Goal: Check status: Check status

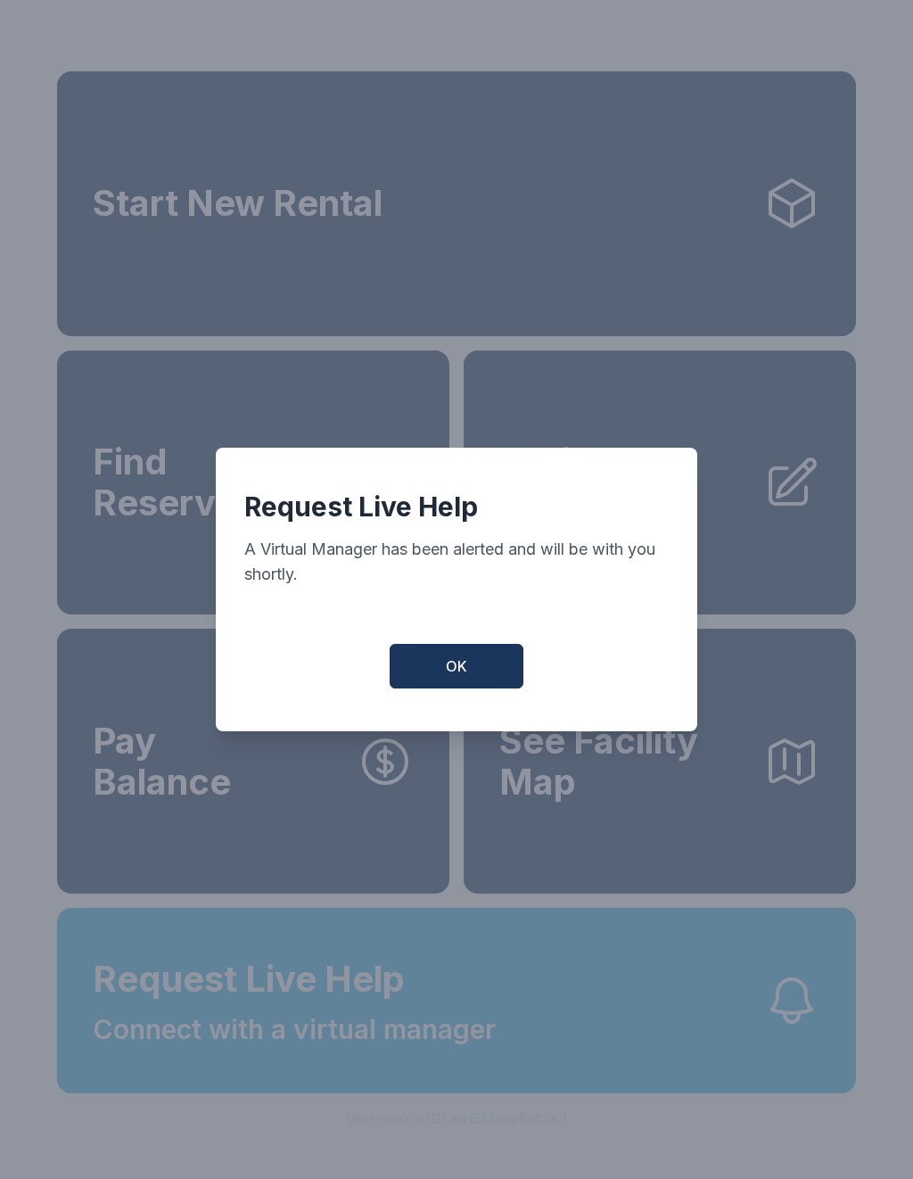
click at [480, 688] on button "OK" at bounding box center [457, 666] width 134 height 45
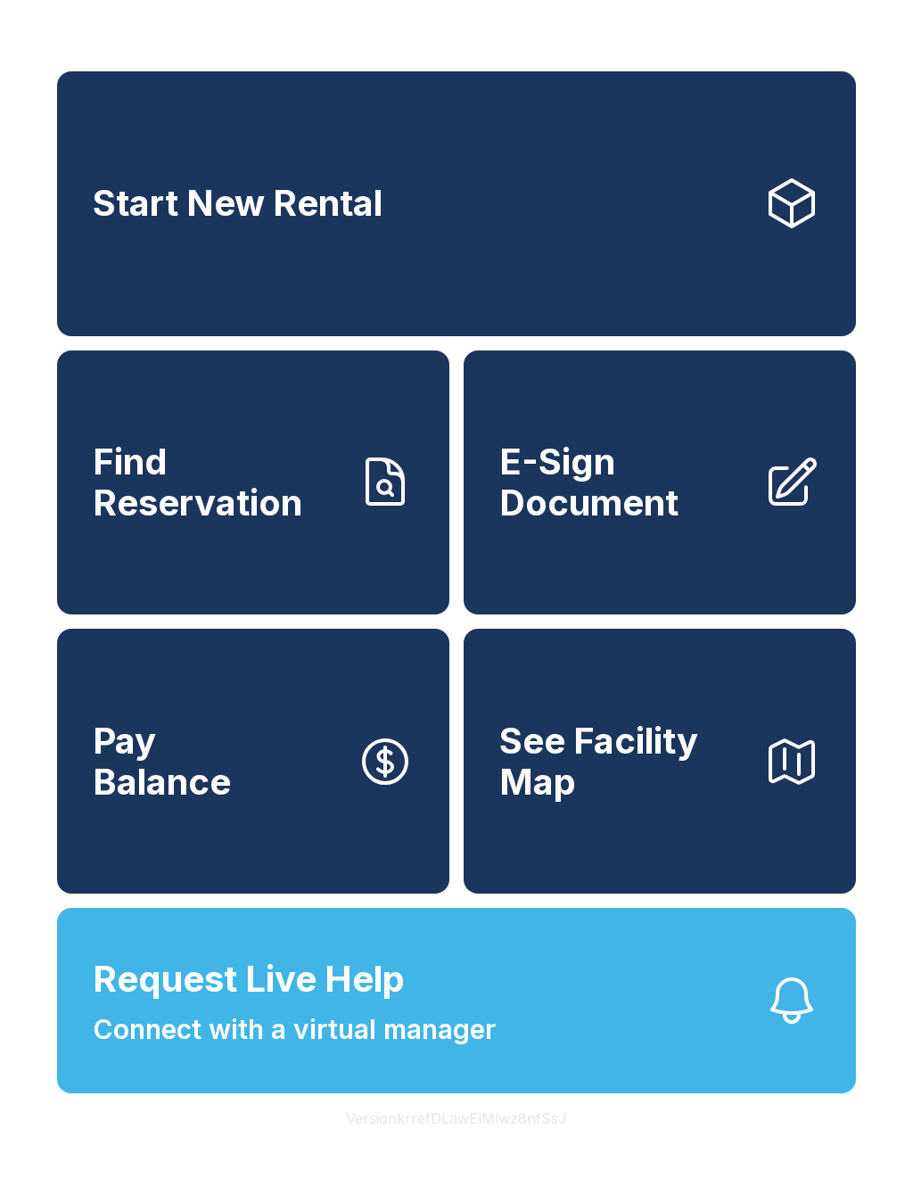
click at [469, 1050] on span "Connect with a virtual manager" at bounding box center [294, 1030] width 403 height 40
click at [367, 29] on div "Request Live Help A Virtual Manager has been alerted and will be with you short…" at bounding box center [456, 589] width 913 height 1179
click at [422, 1050] on span "Connect with a virtual manager" at bounding box center [294, 1030] width 403 height 40
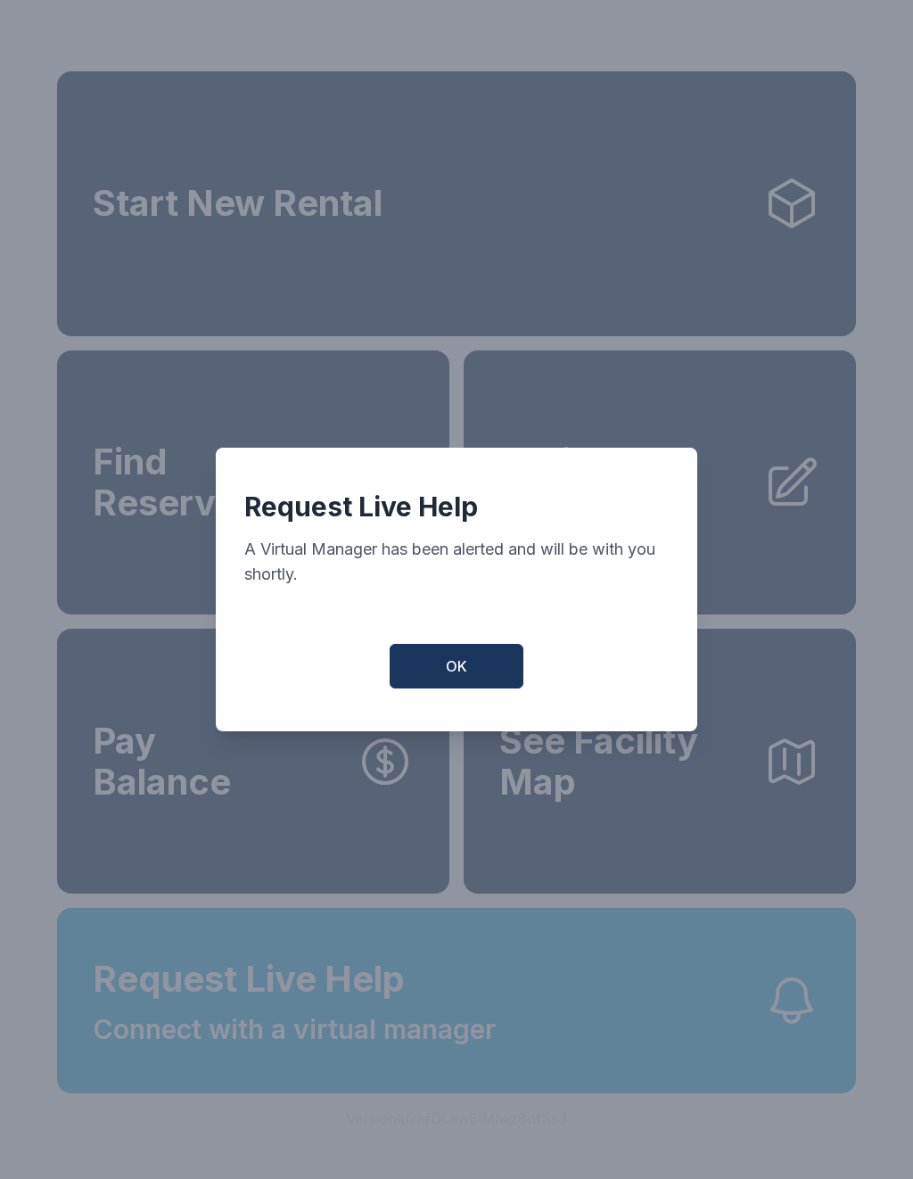
click at [466, 677] on span "OK" at bounding box center [456, 665] width 21 height 21
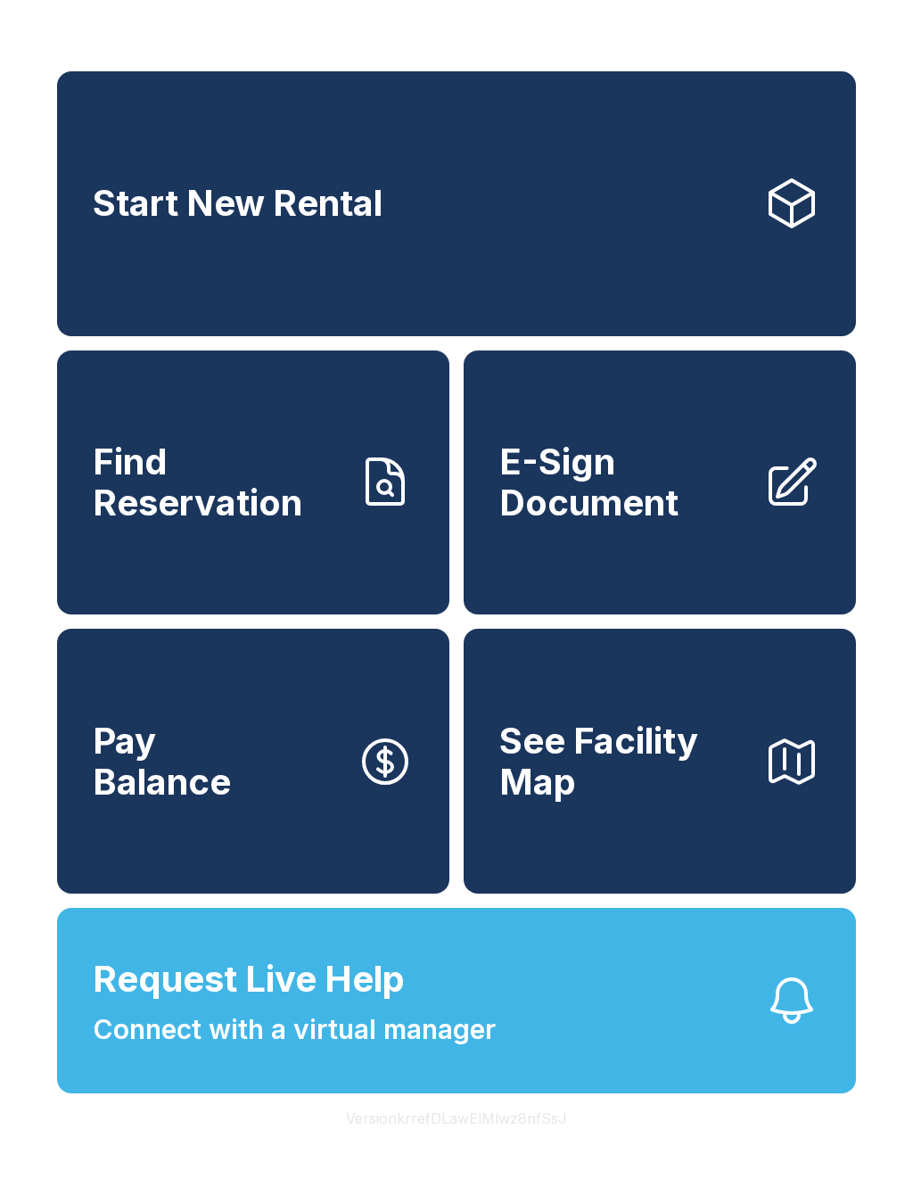
click at [302, 557] on link "Find Reservation" at bounding box center [253, 482] width 392 height 265
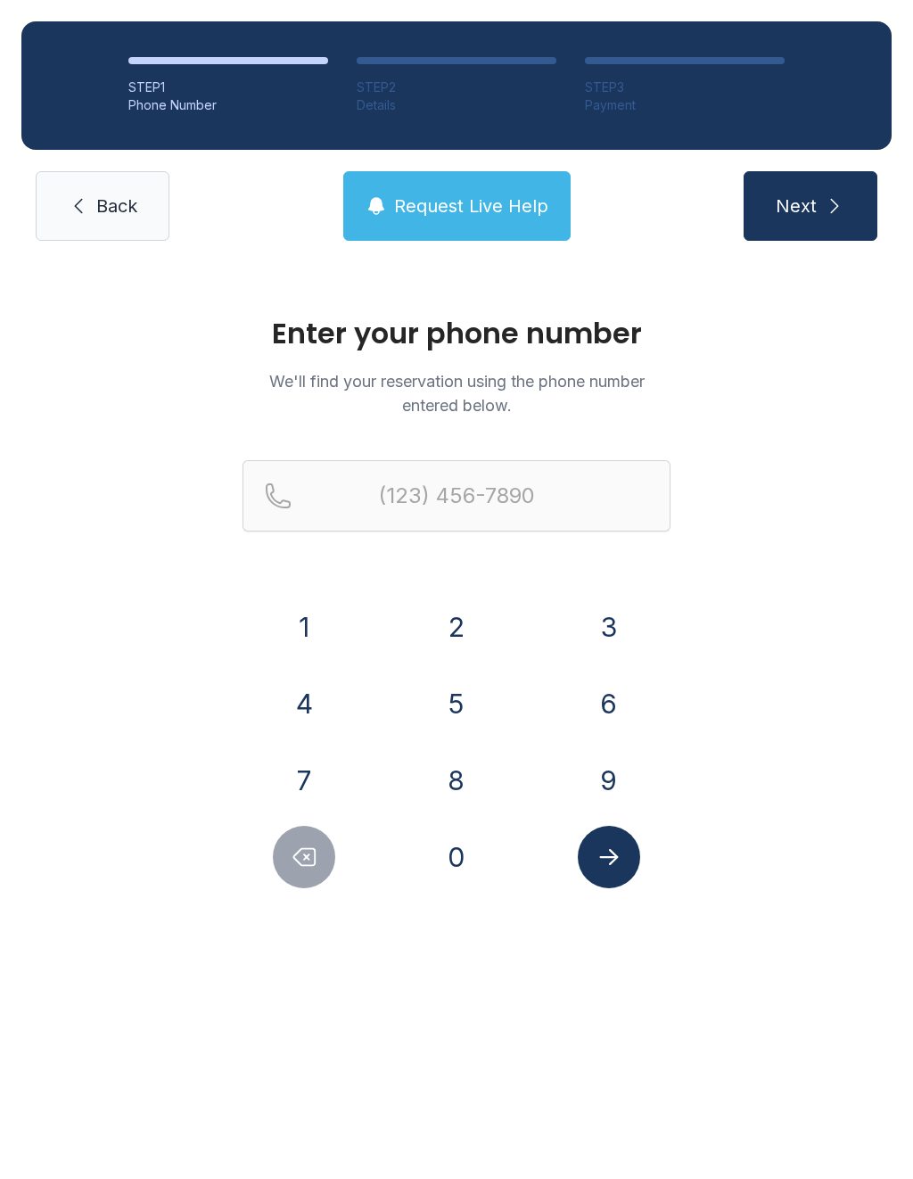
click at [486, 232] on button "Request Live Help" at bounding box center [456, 206] width 227 height 70
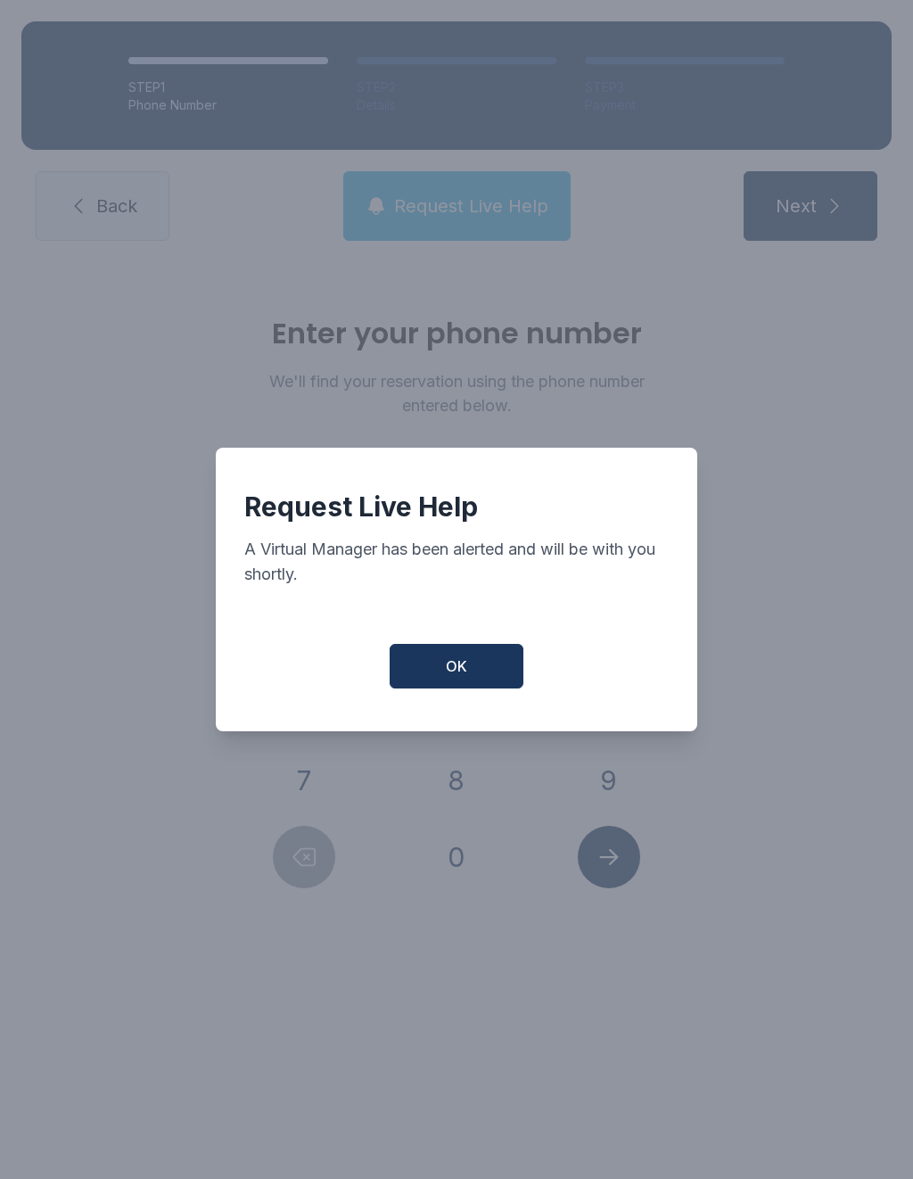
click at [487, 683] on button "OK" at bounding box center [457, 666] width 134 height 45
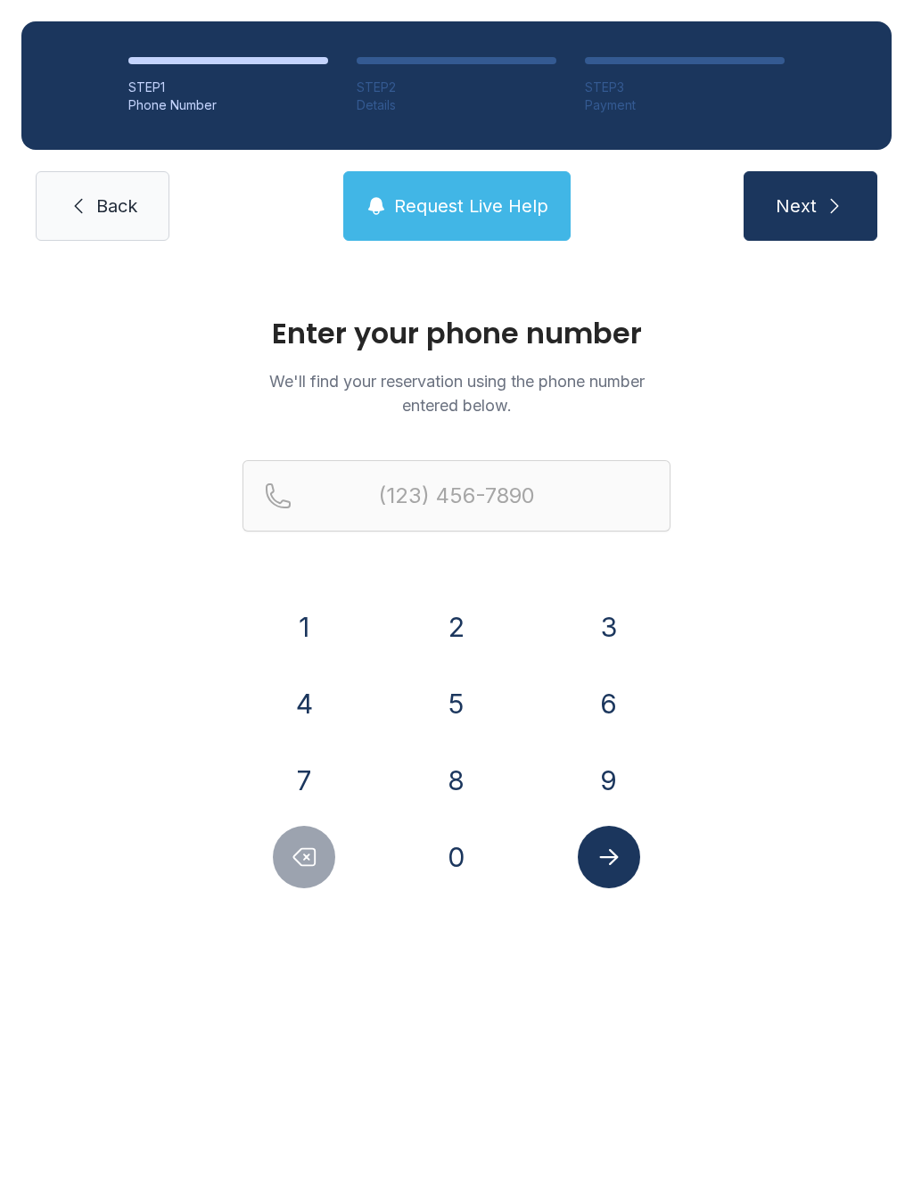
click at [127, 206] on span "Back" at bounding box center [116, 206] width 41 height 25
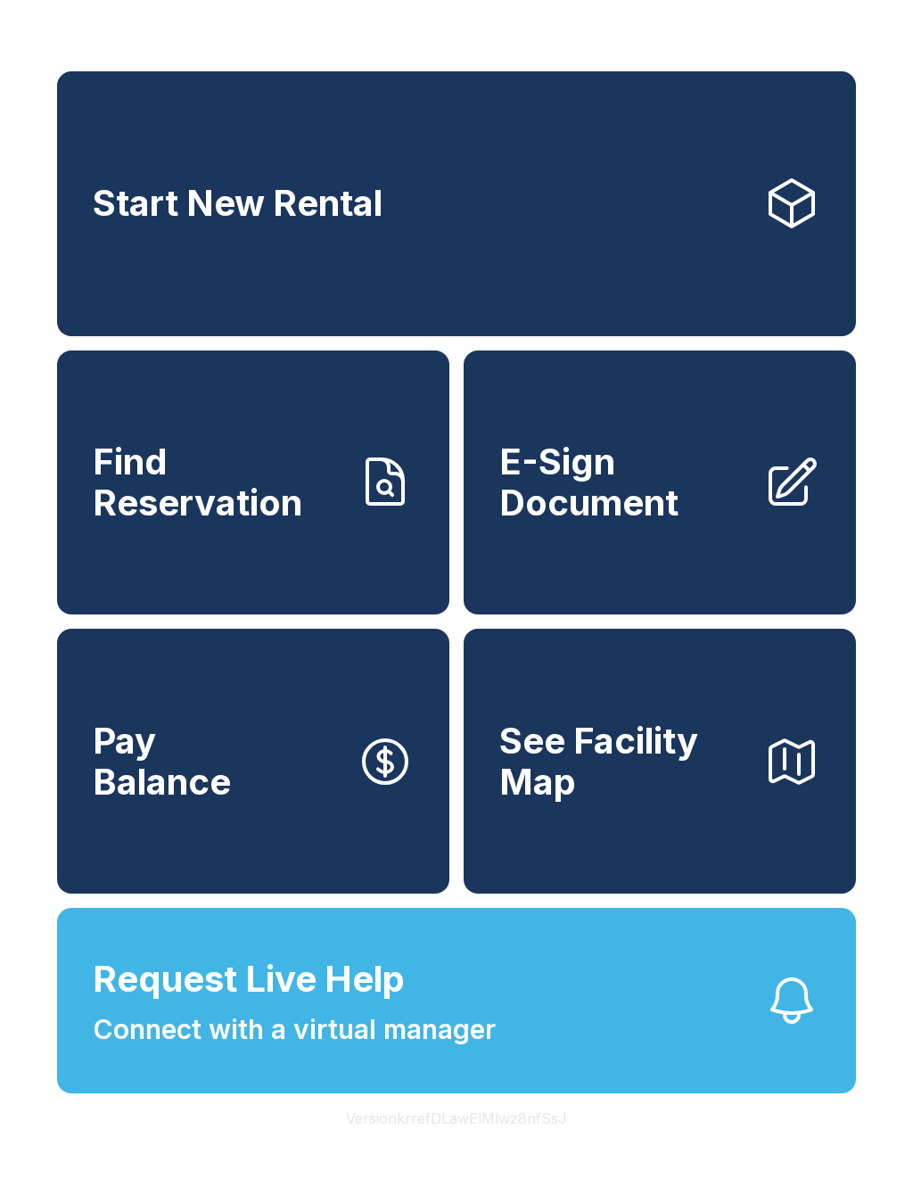
click at [187, 1048] on span "Connect with a virtual manager" at bounding box center [294, 1030] width 403 height 40
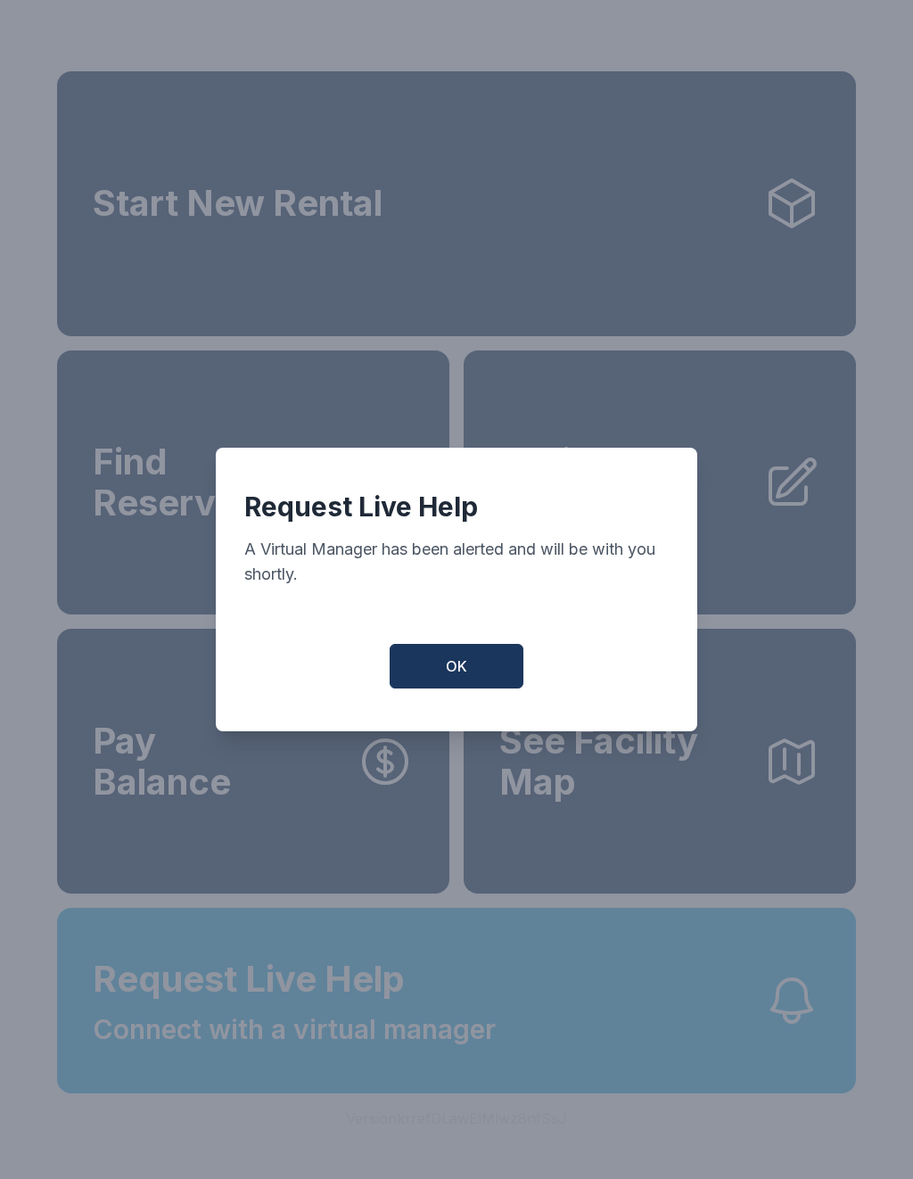
click at [443, 680] on button "OK" at bounding box center [457, 666] width 134 height 45
